Goal: Check status: Check status

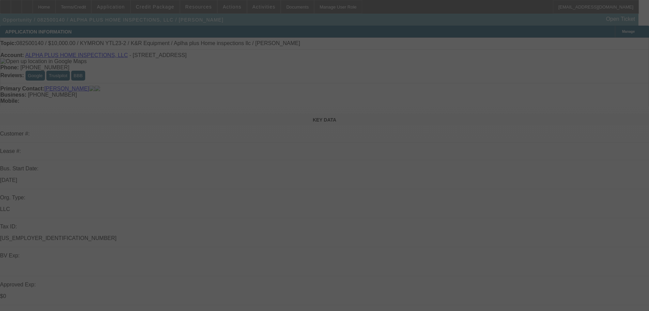
click at [163, 9] on div at bounding box center [324, 155] width 649 height 311
click at [163, 6] on div at bounding box center [324, 155] width 649 height 311
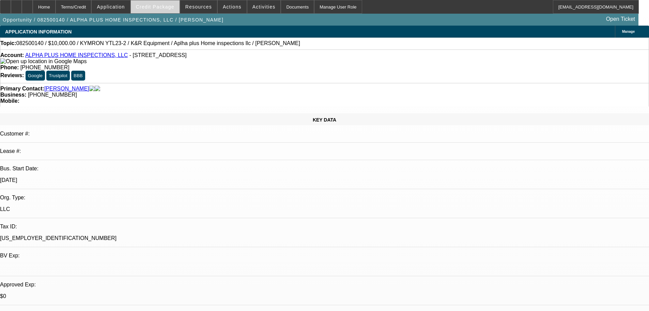
select select "0"
select select "2"
select select "0"
select select "6"
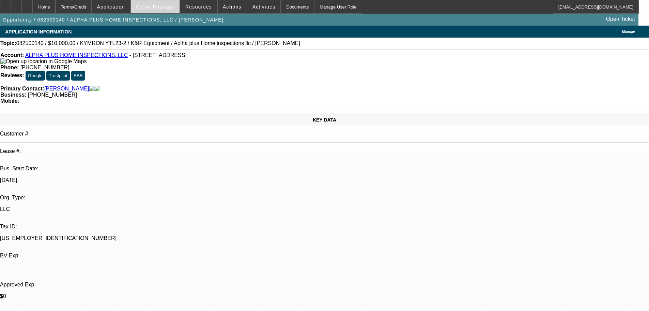
select select "0"
select select "2"
select select "0"
select select "6"
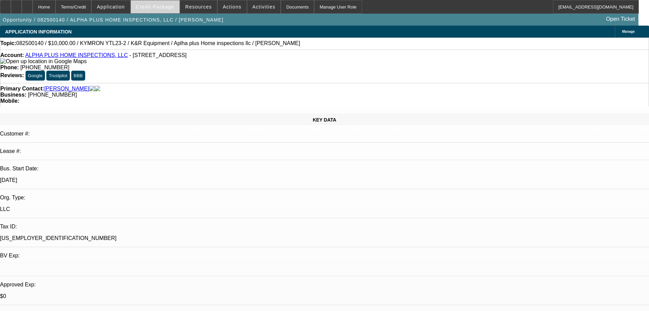
select select "0"
select select "2"
select select "0"
select select "6"
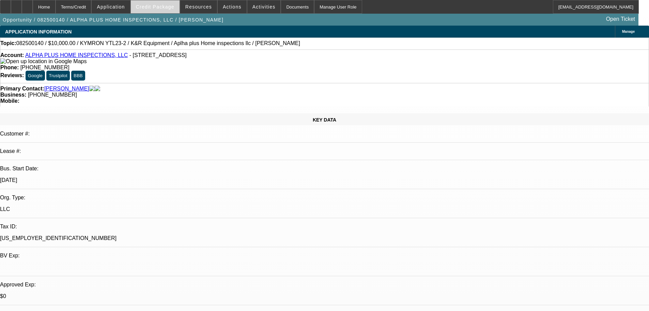
click at [163, 5] on span "Credit Package" at bounding box center [155, 6] width 39 height 5
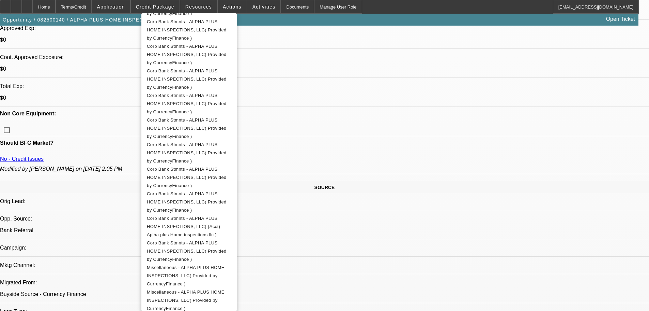
scroll to position [341, 0]
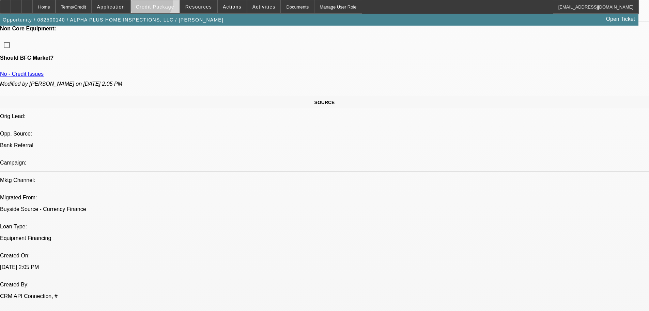
click at [162, 3] on span at bounding box center [155, 7] width 49 height 16
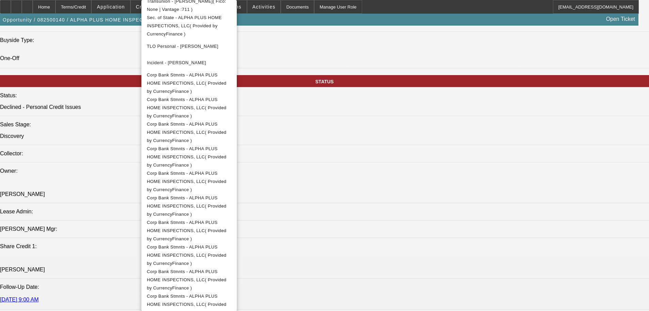
scroll to position [237, 0]
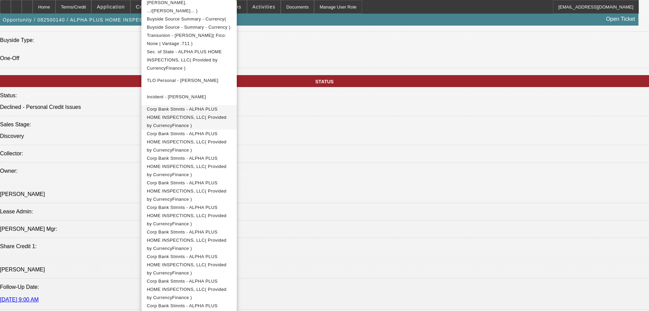
click at [205, 106] on span "Corp Bank Stmnts - ALPHA PLUS HOME INSPECTIONS, LLC( Provided by CurrencyFinanc…" at bounding box center [187, 116] width 80 height 21
